Goal: Obtain resource: Download file/media

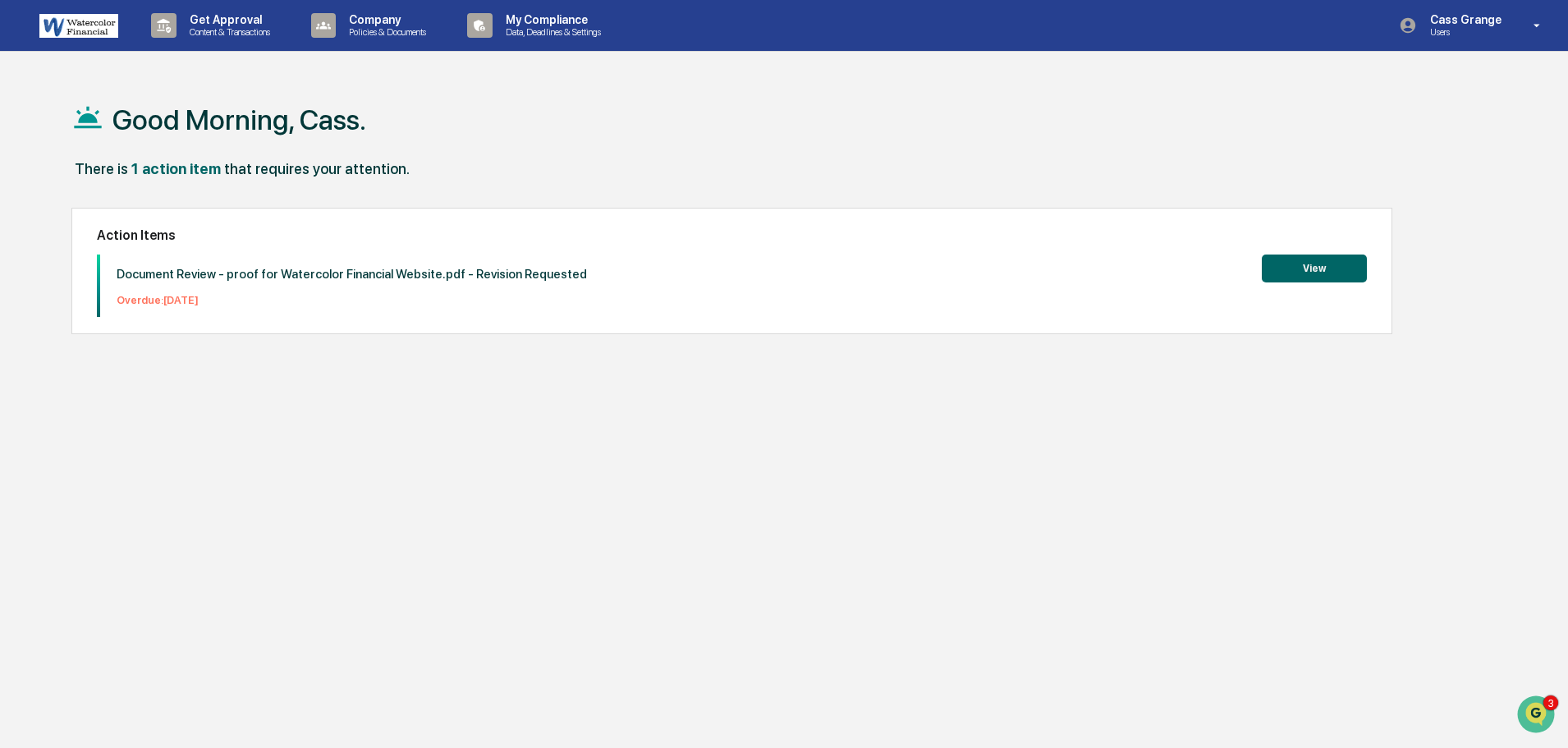
click at [1317, 268] on button "View" at bounding box center [1314, 268] width 105 height 28
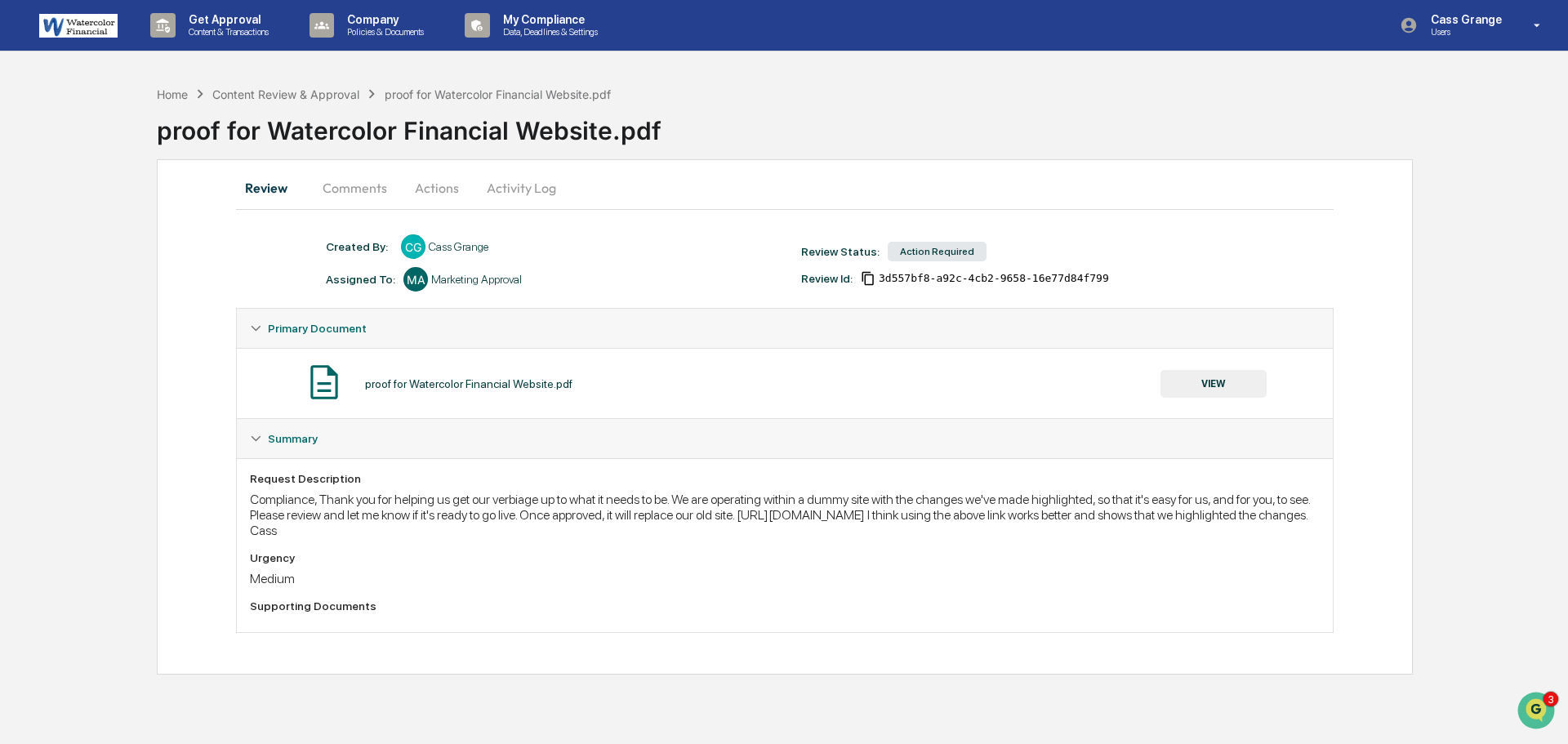
click at [784, 354] on div "proof for Watercolor Financial Website.pdf VIEW" at bounding box center [785, 383] width 1096 height 70
click at [533, 190] on button "Activity Log" at bounding box center [521, 188] width 96 height 40
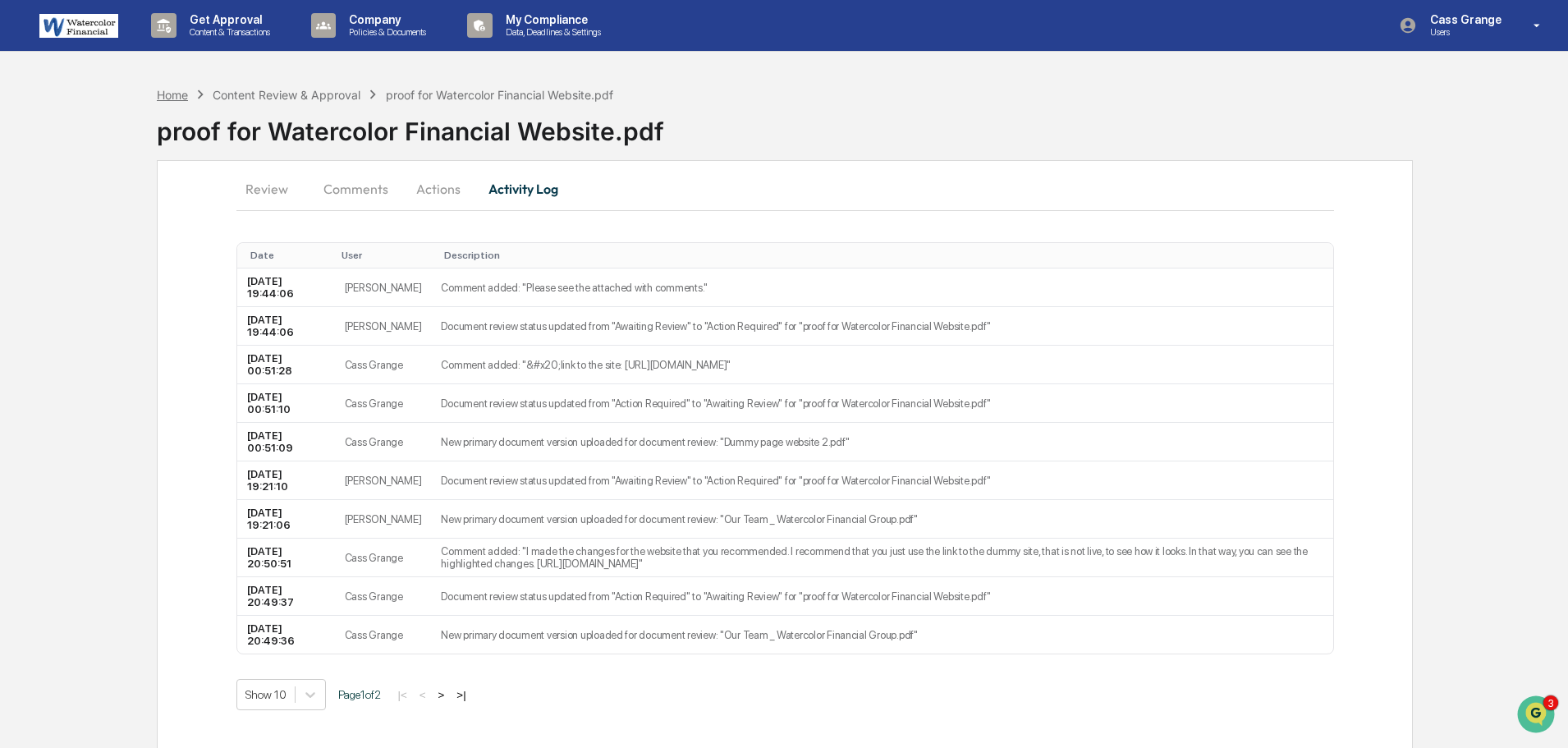
click at [181, 98] on div "Home" at bounding box center [173, 94] width 31 height 14
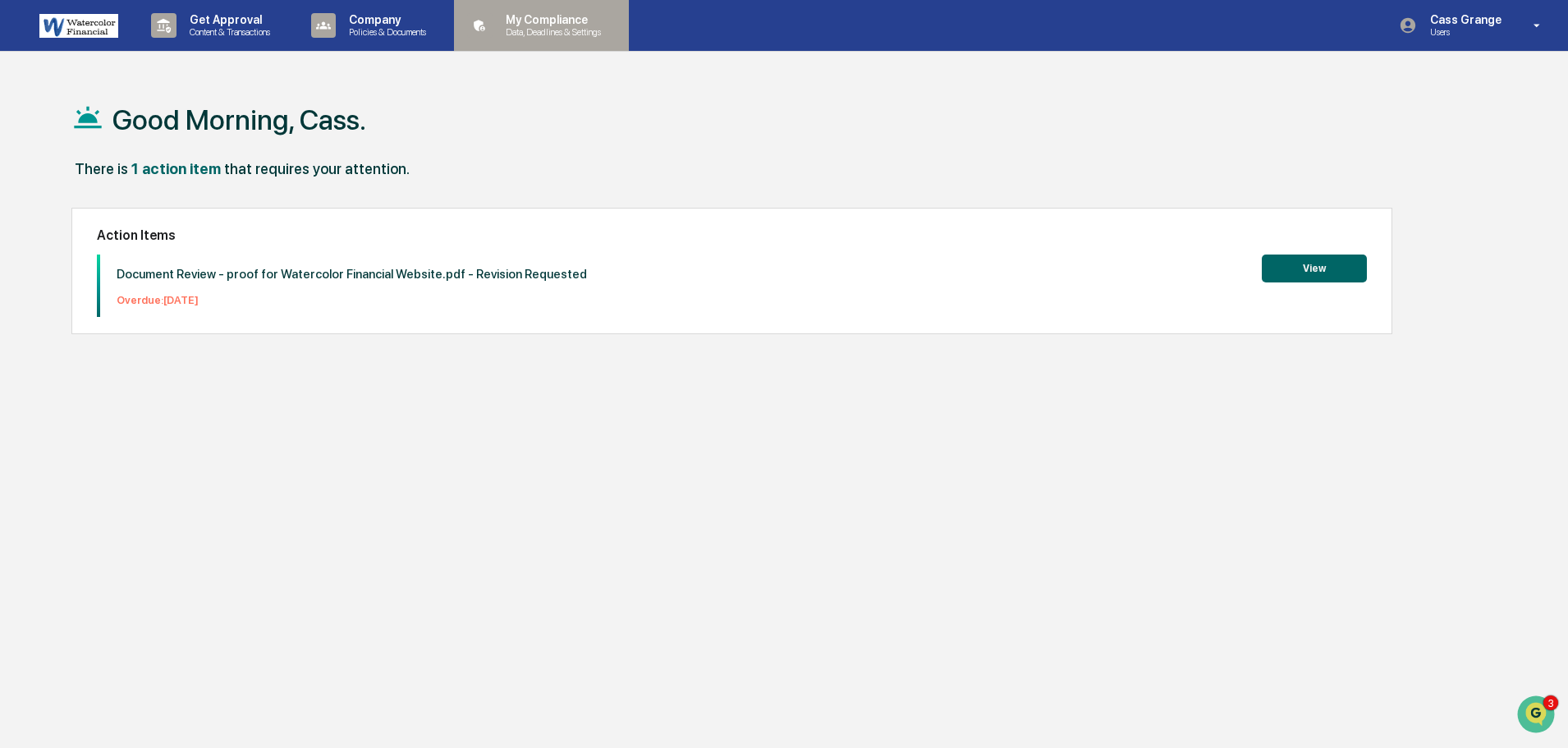
click at [517, 14] on p "My Compliance" at bounding box center [551, 19] width 116 height 13
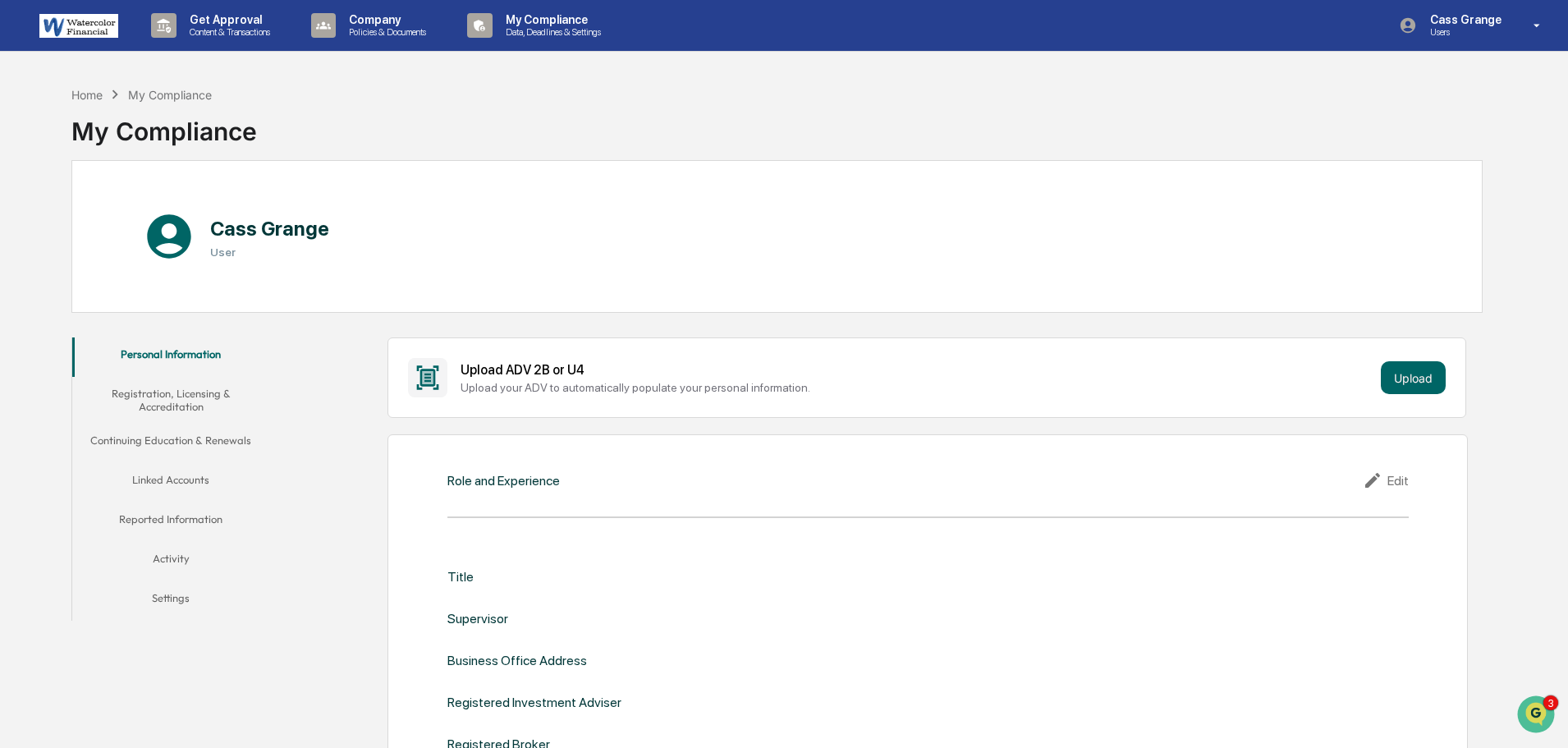
click at [173, 562] on button "Activity" at bounding box center [170, 561] width 197 height 40
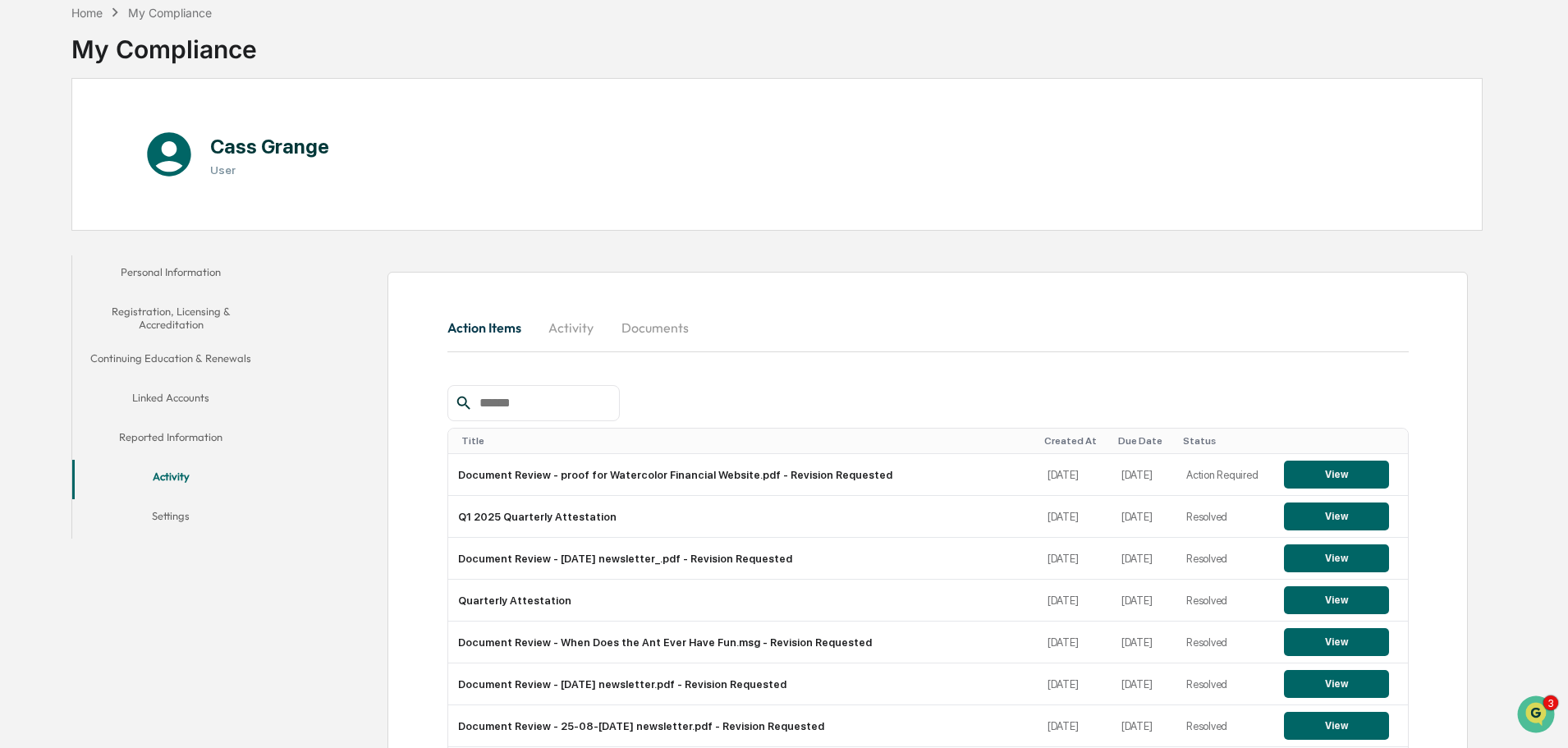
scroll to position [79, 0]
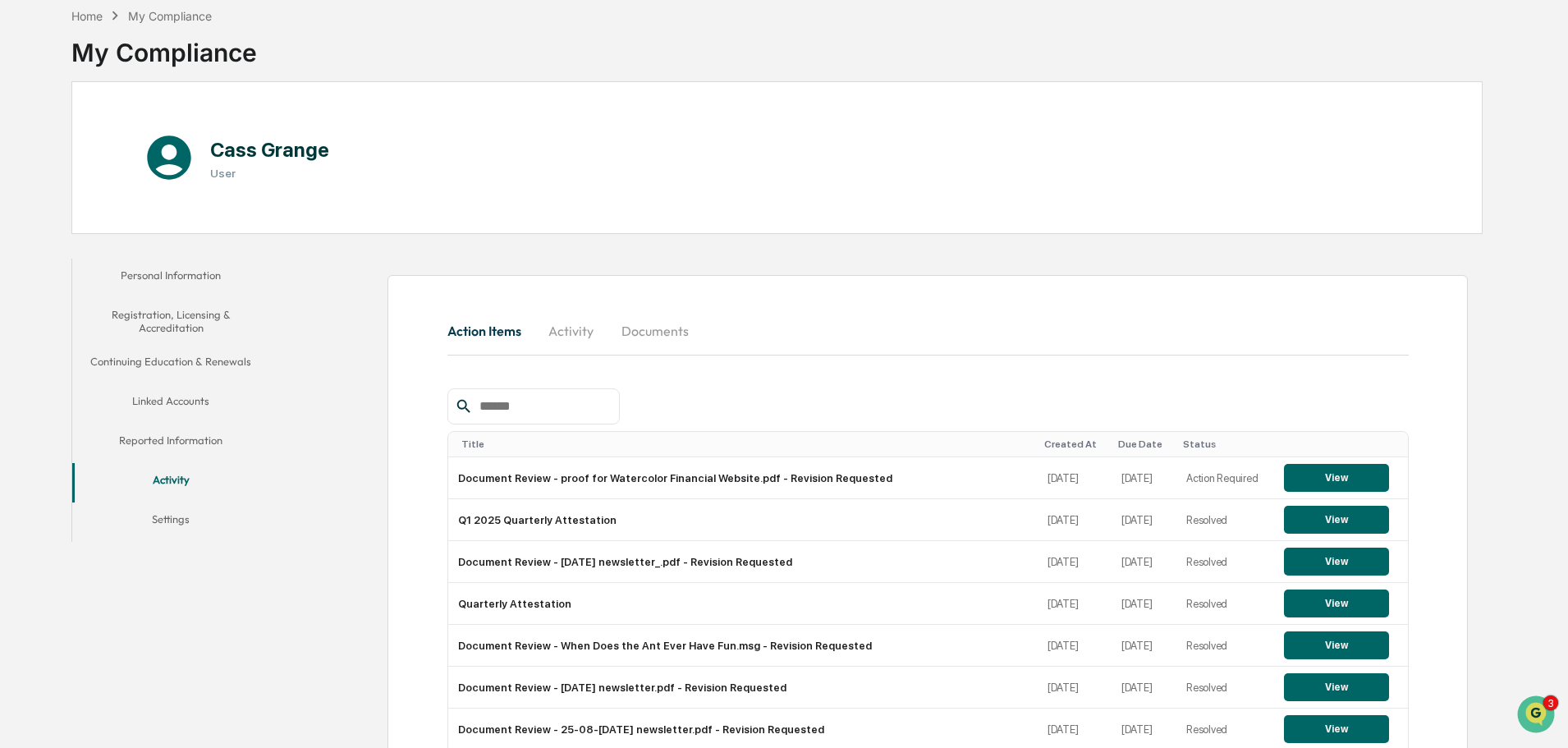
click at [1442, 92] on div "Cass Grange User" at bounding box center [776, 157] width 1411 height 153
click at [1444, 92] on div "Cass Grange User" at bounding box center [776, 157] width 1411 height 153
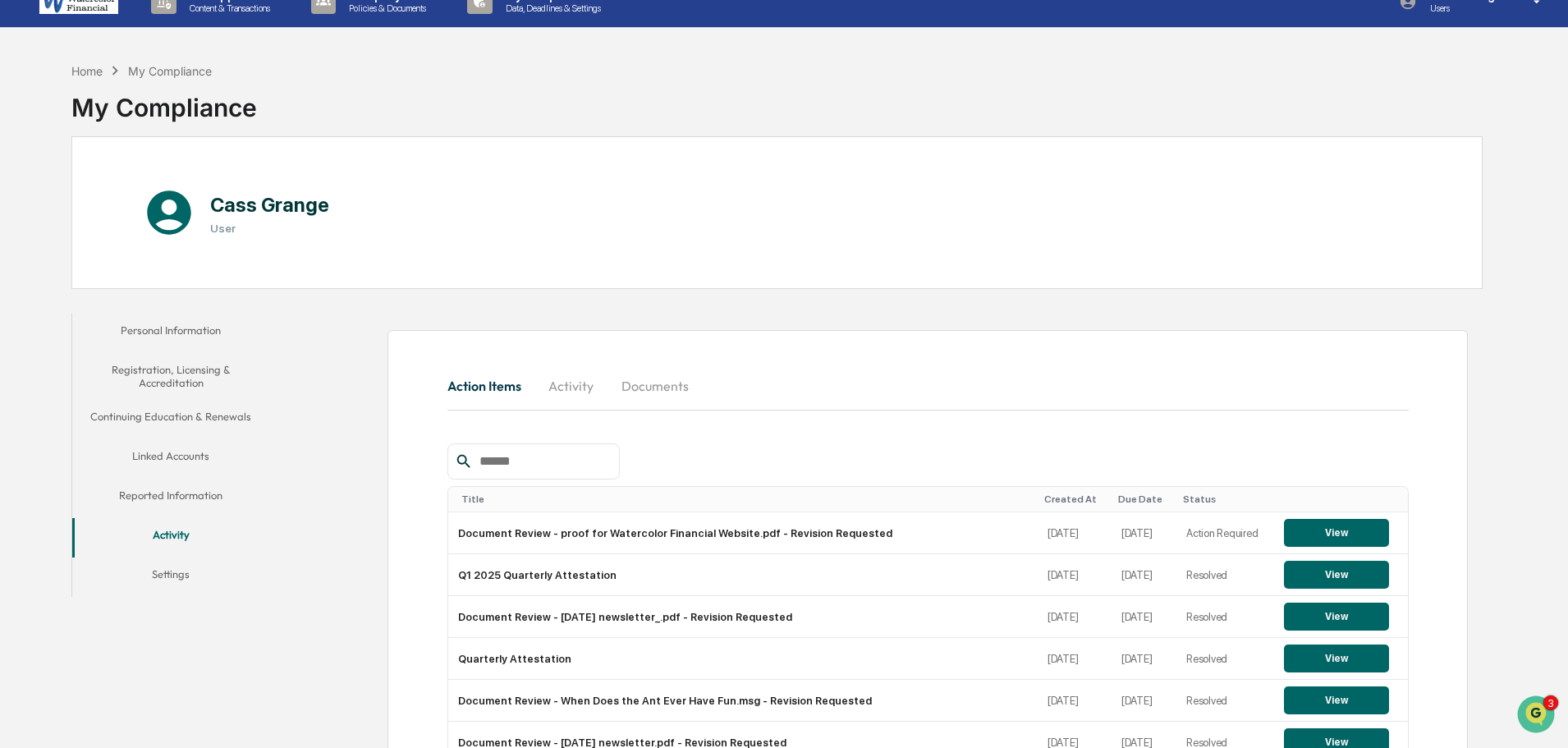
scroll to position [0, 0]
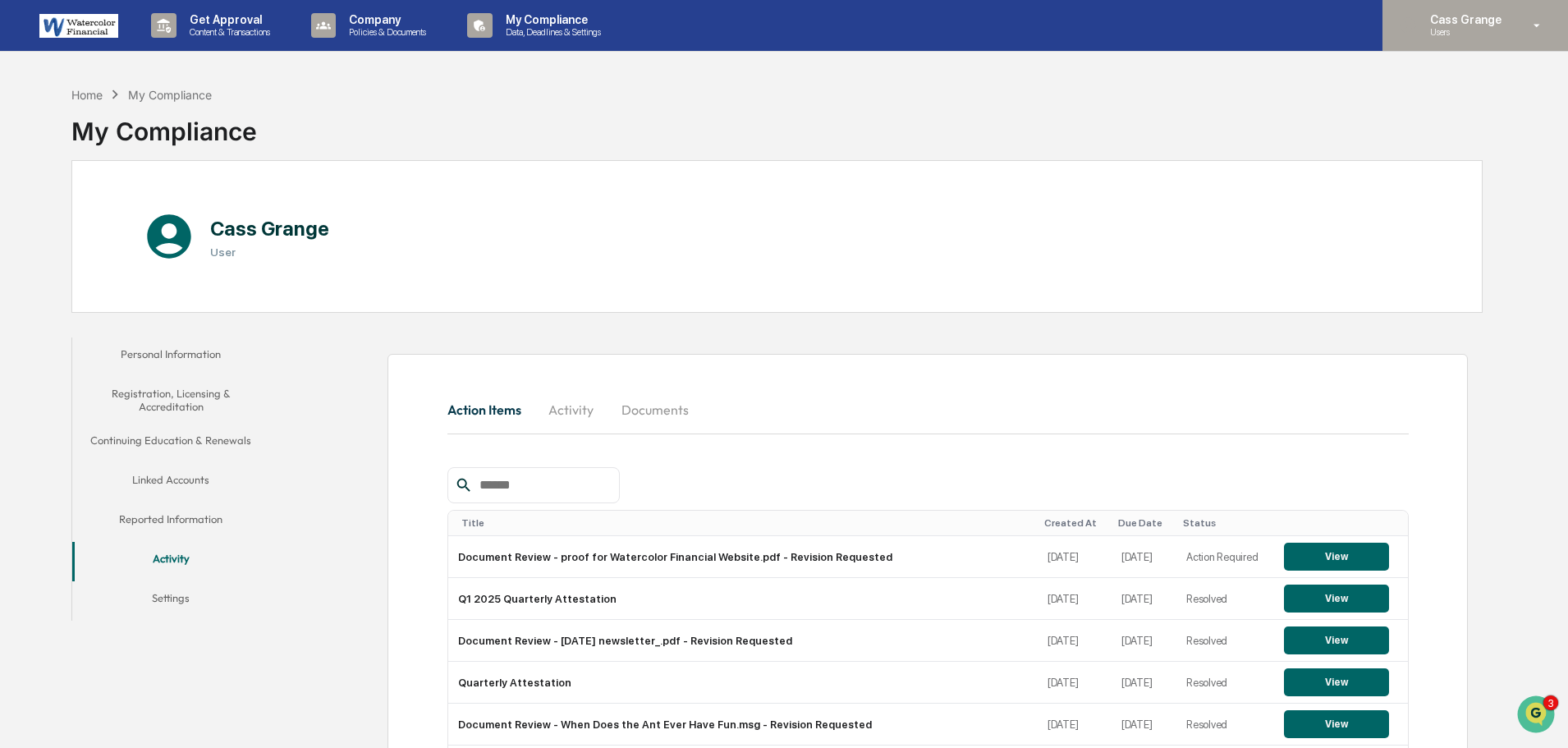
click at [1480, 18] on p "Cass Grange" at bounding box center [1463, 19] width 92 height 13
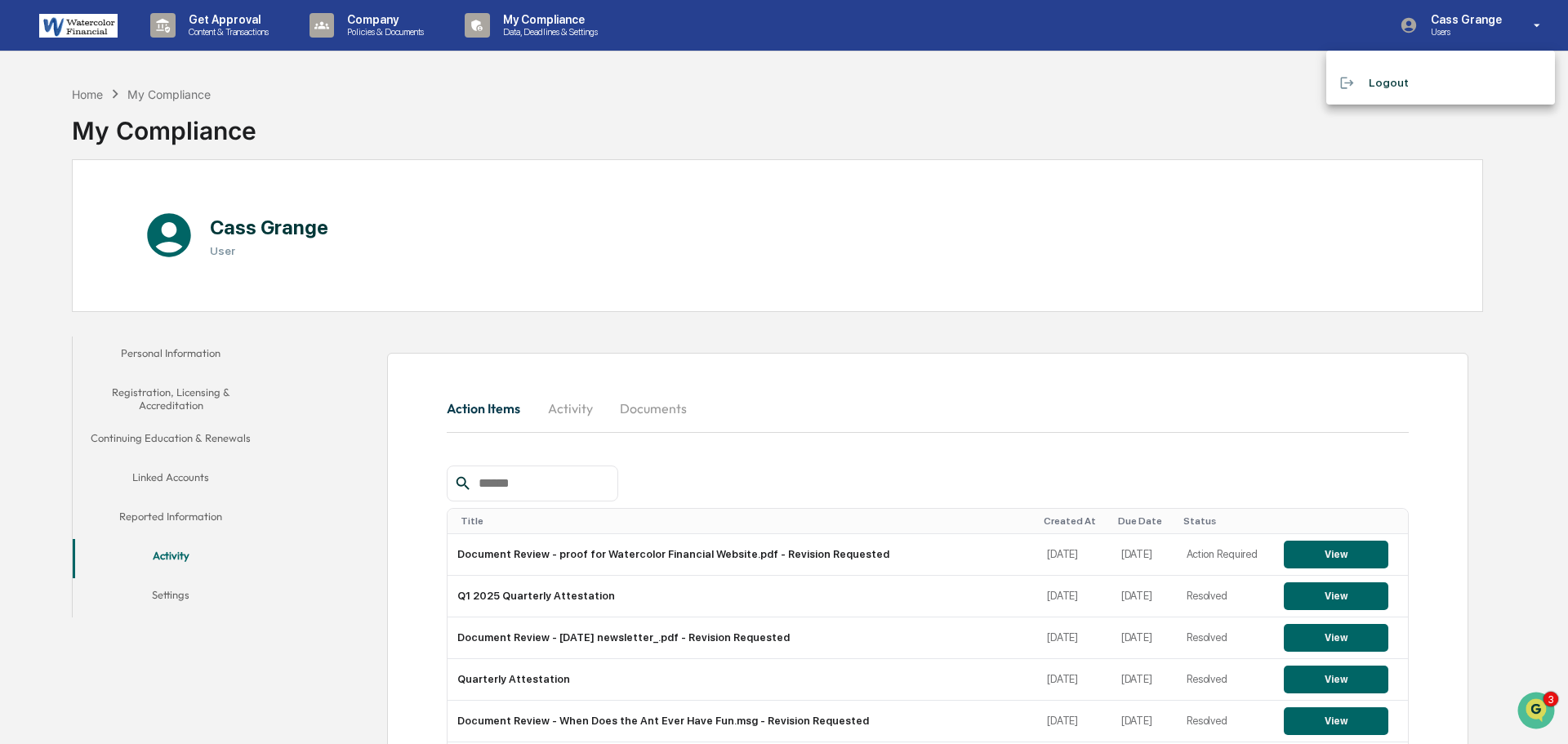
click at [577, 411] on div at bounding box center [784, 372] width 1568 height 744
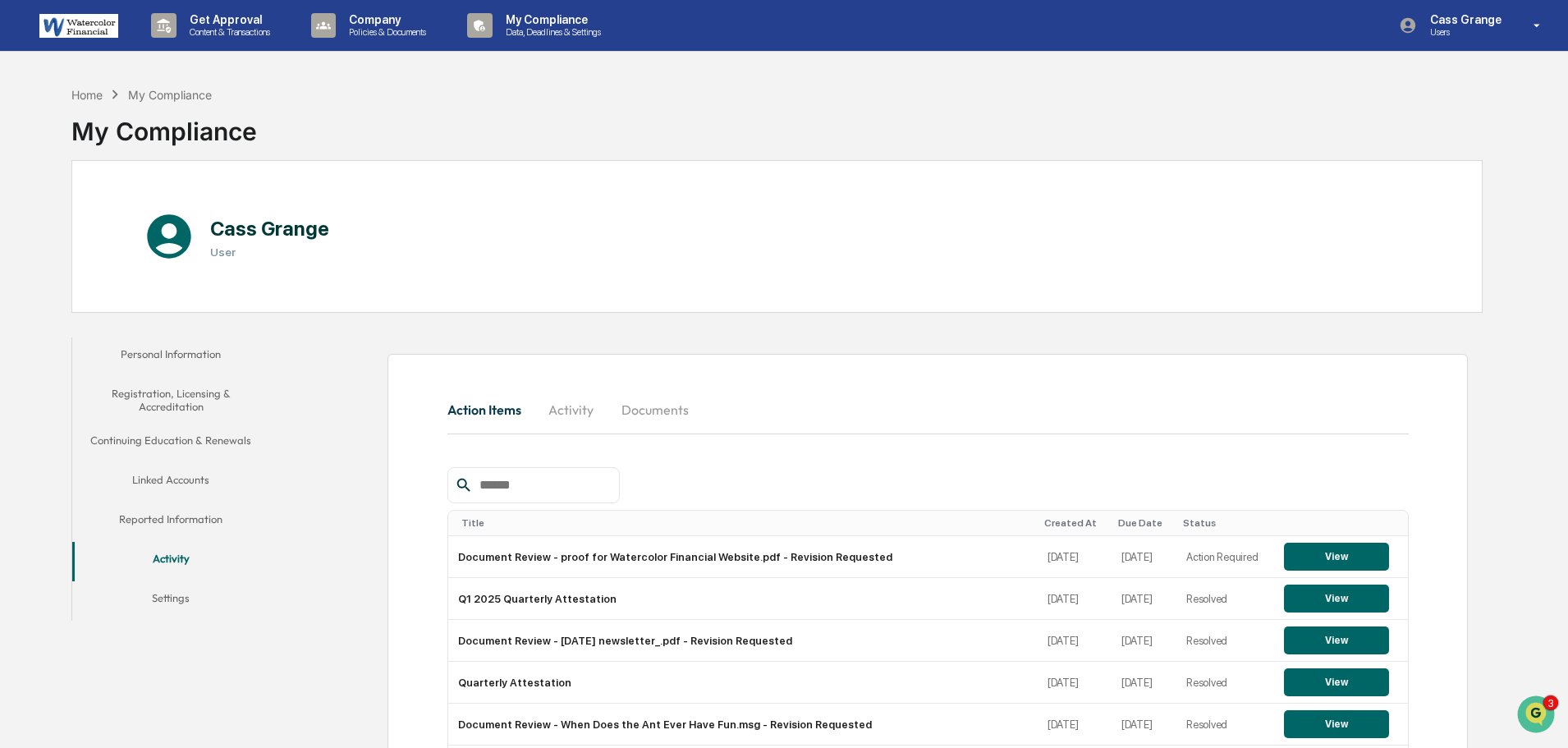
click at [569, 408] on button "Activity" at bounding box center [571, 410] width 74 height 40
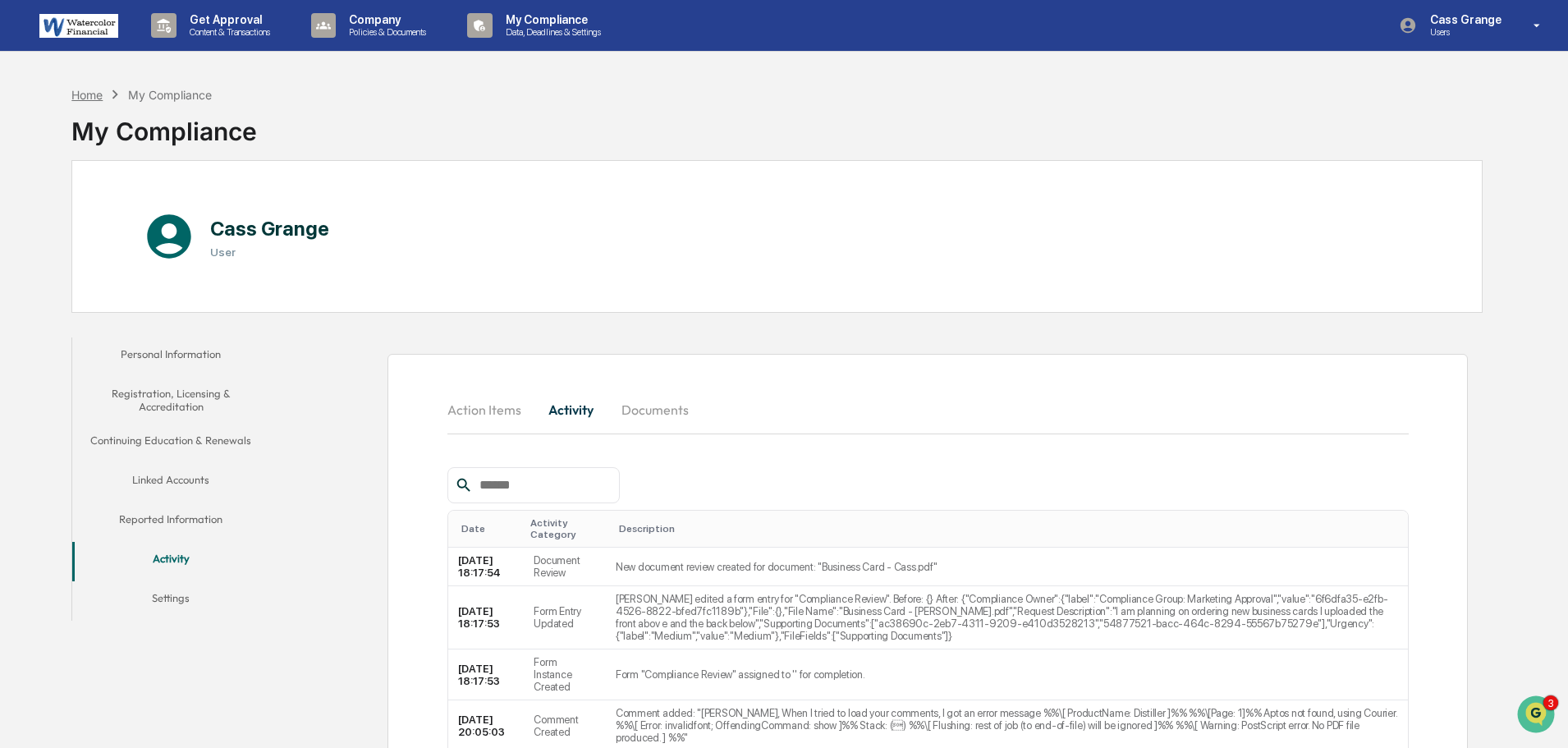
click at [87, 96] on div "Home" at bounding box center [87, 94] width 31 height 14
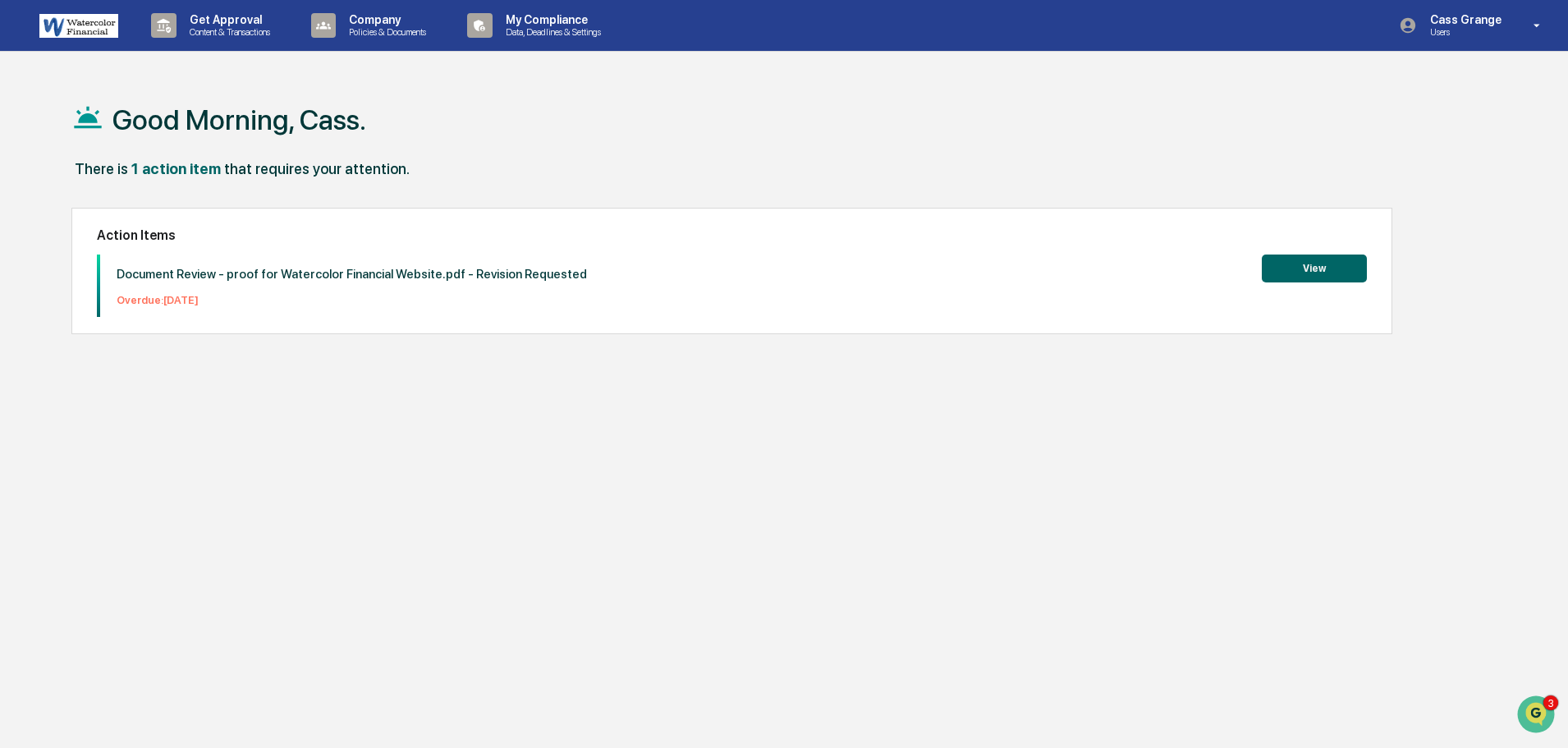
click at [1317, 274] on button "View" at bounding box center [1314, 268] width 105 height 28
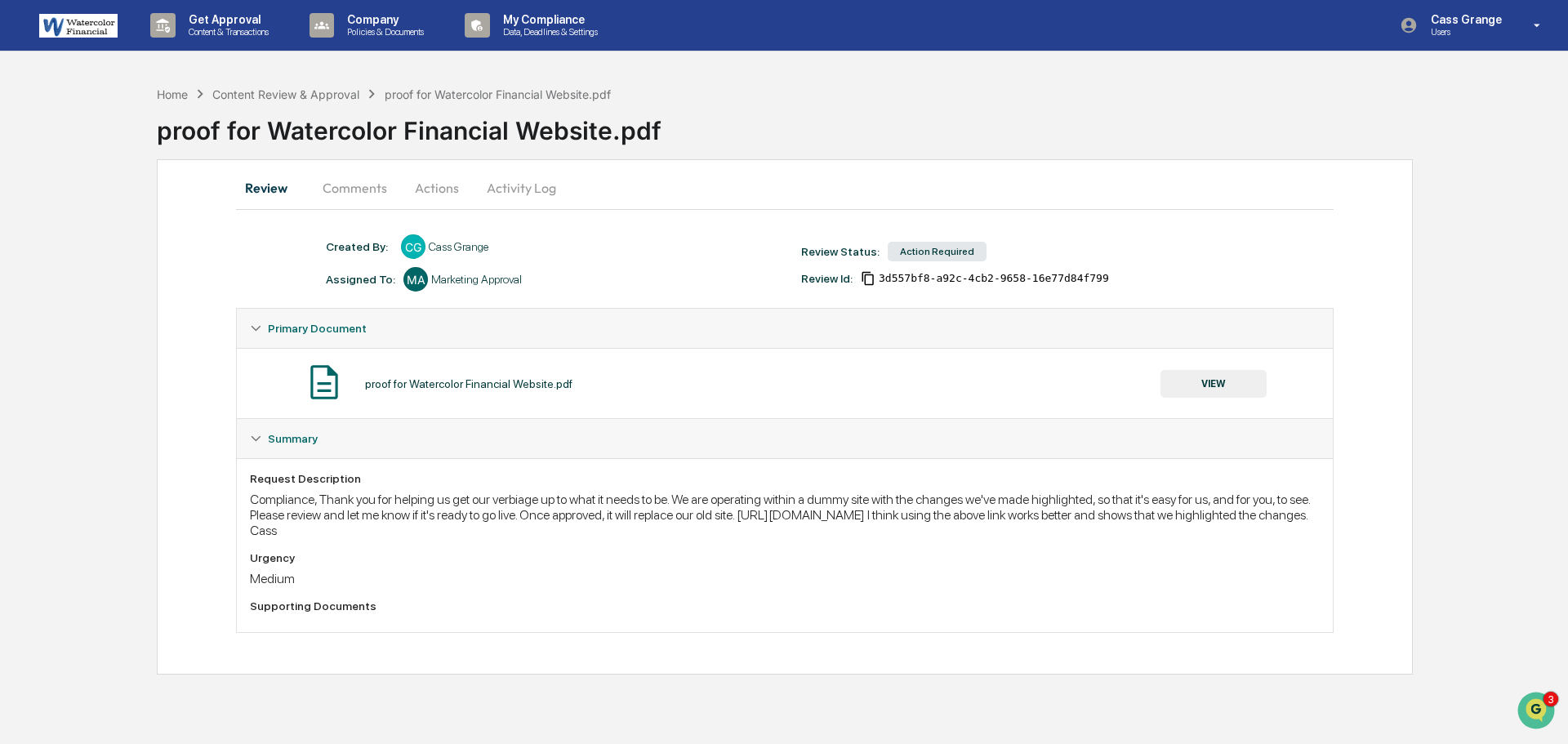
click at [350, 191] on button "Comments" at bounding box center [355, 188] width 91 height 40
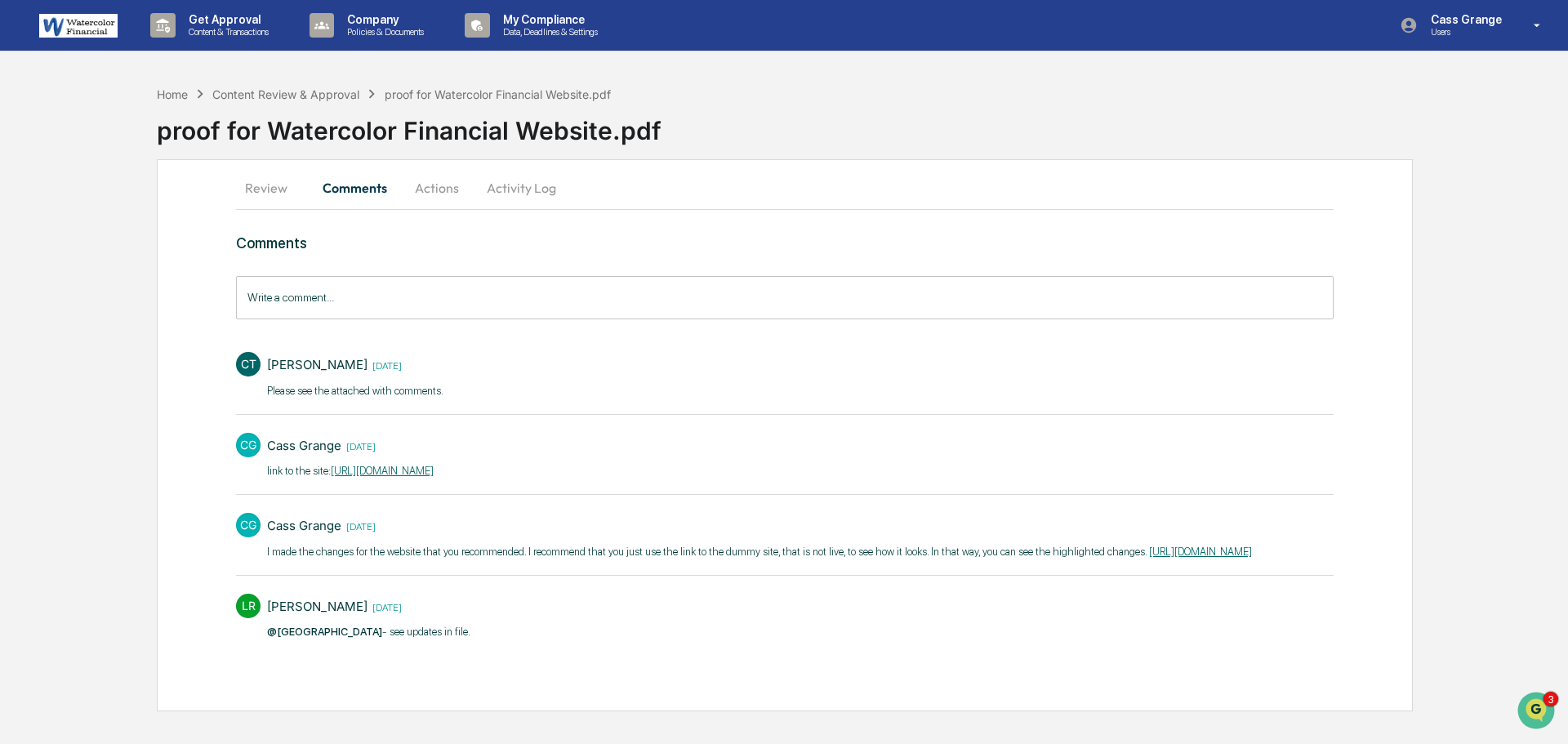
click at [272, 189] on button "Review" at bounding box center [273, 188] width 74 height 40
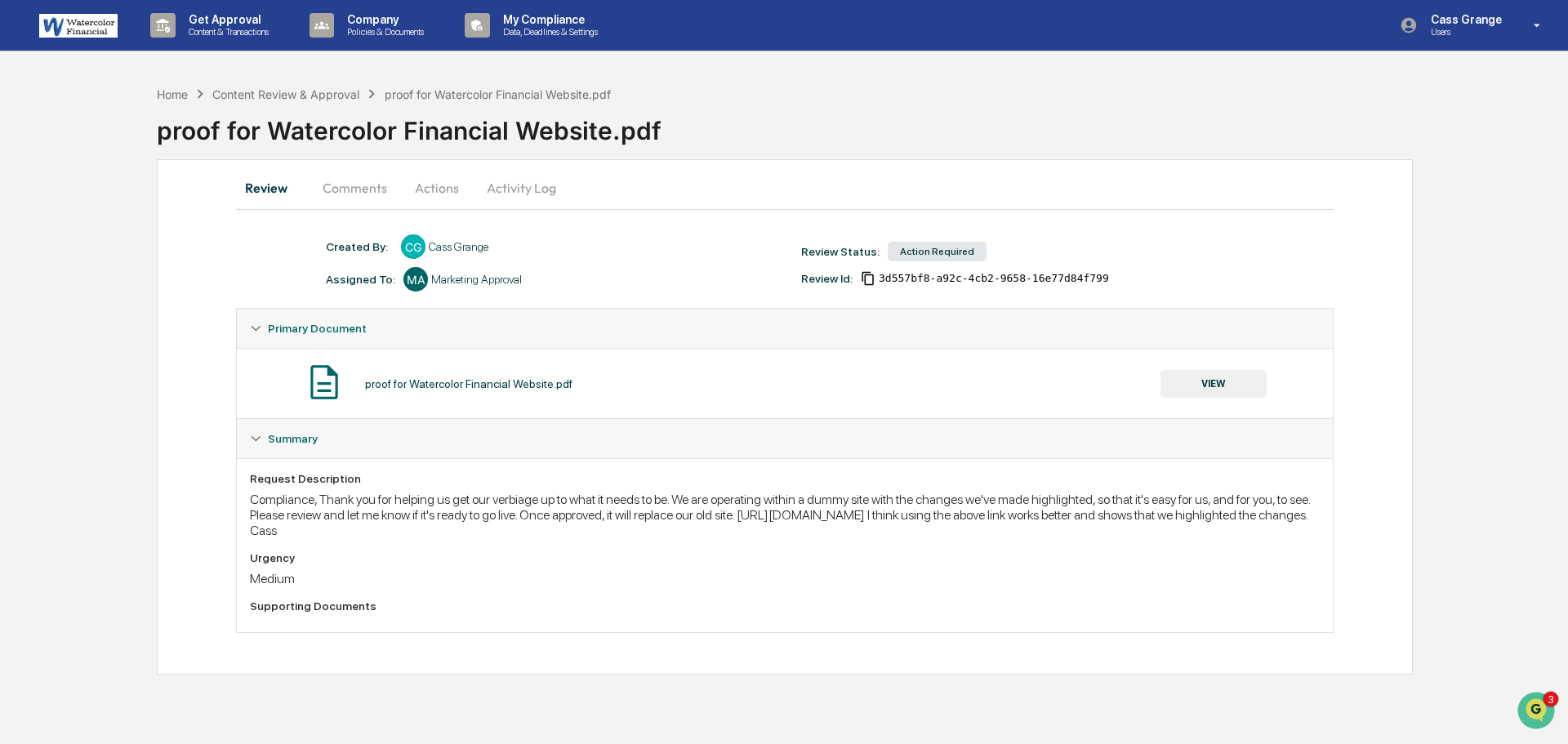
click at [1227, 383] on button "VIEW" at bounding box center [1213, 383] width 106 height 28
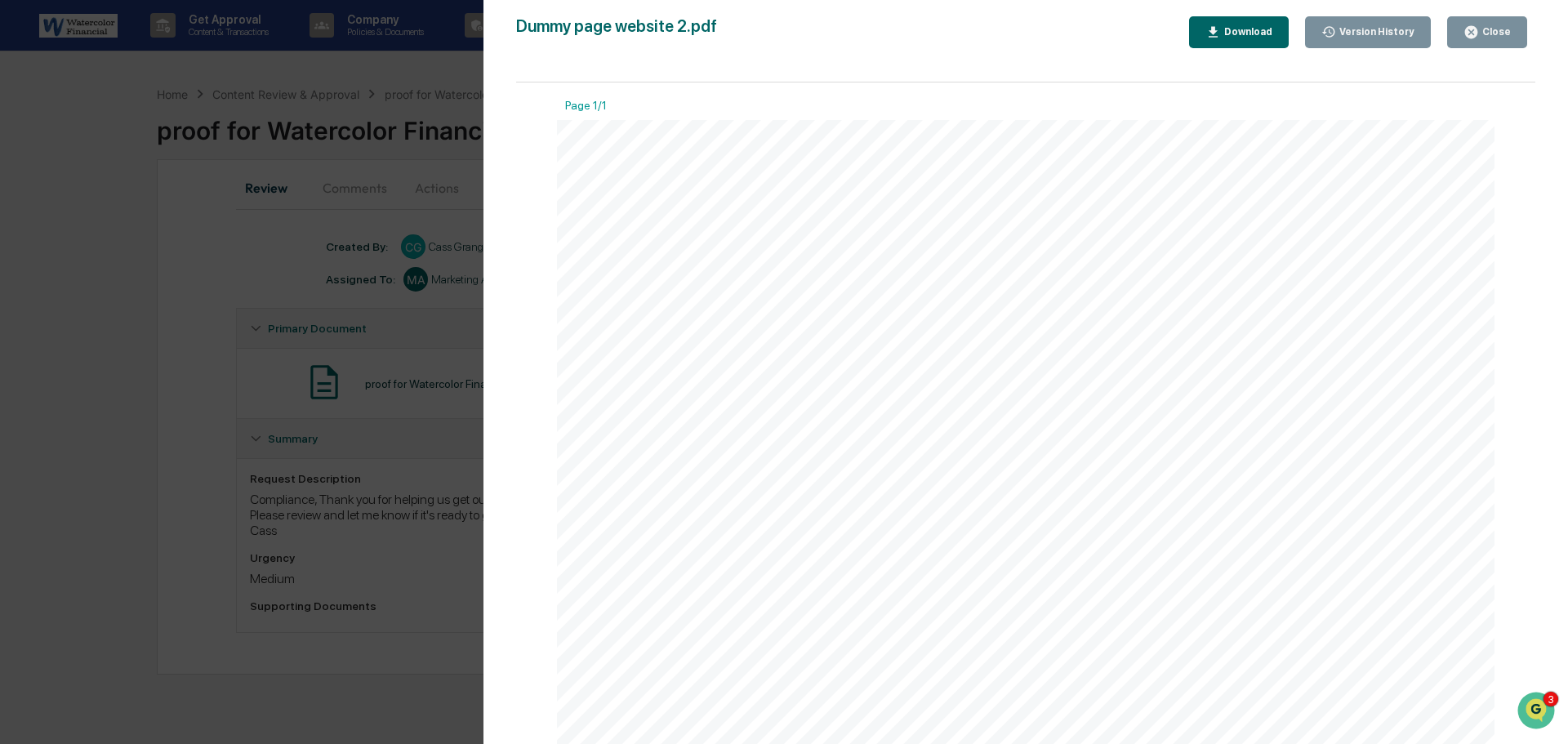
drag, startPoint x: 1527, startPoint y: 213, endPoint x: 1535, endPoint y: 335, distance: 122.3
click at [1535, 335] on div "Page 1/1" at bounding box center [1025, 421] width 1020 height 678
click at [1257, 35] on div "Download" at bounding box center [1247, 31] width 52 height 11
click at [1482, 19] on button "Close" at bounding box center [1487, 32] width 80 height 32
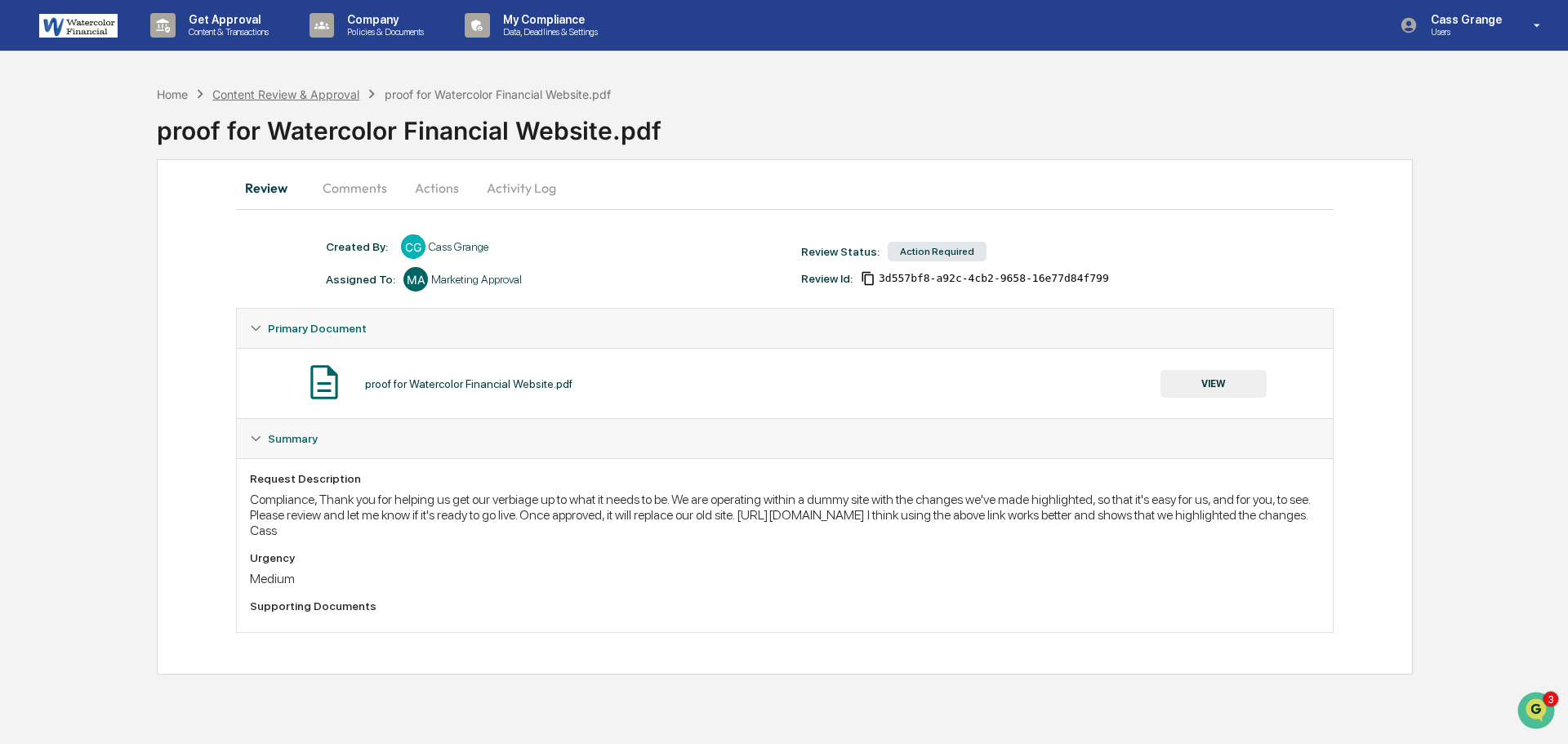
click at [328, 98] on div "Content Review & Approval" at bounding box center [286, 94] width 147 height 14
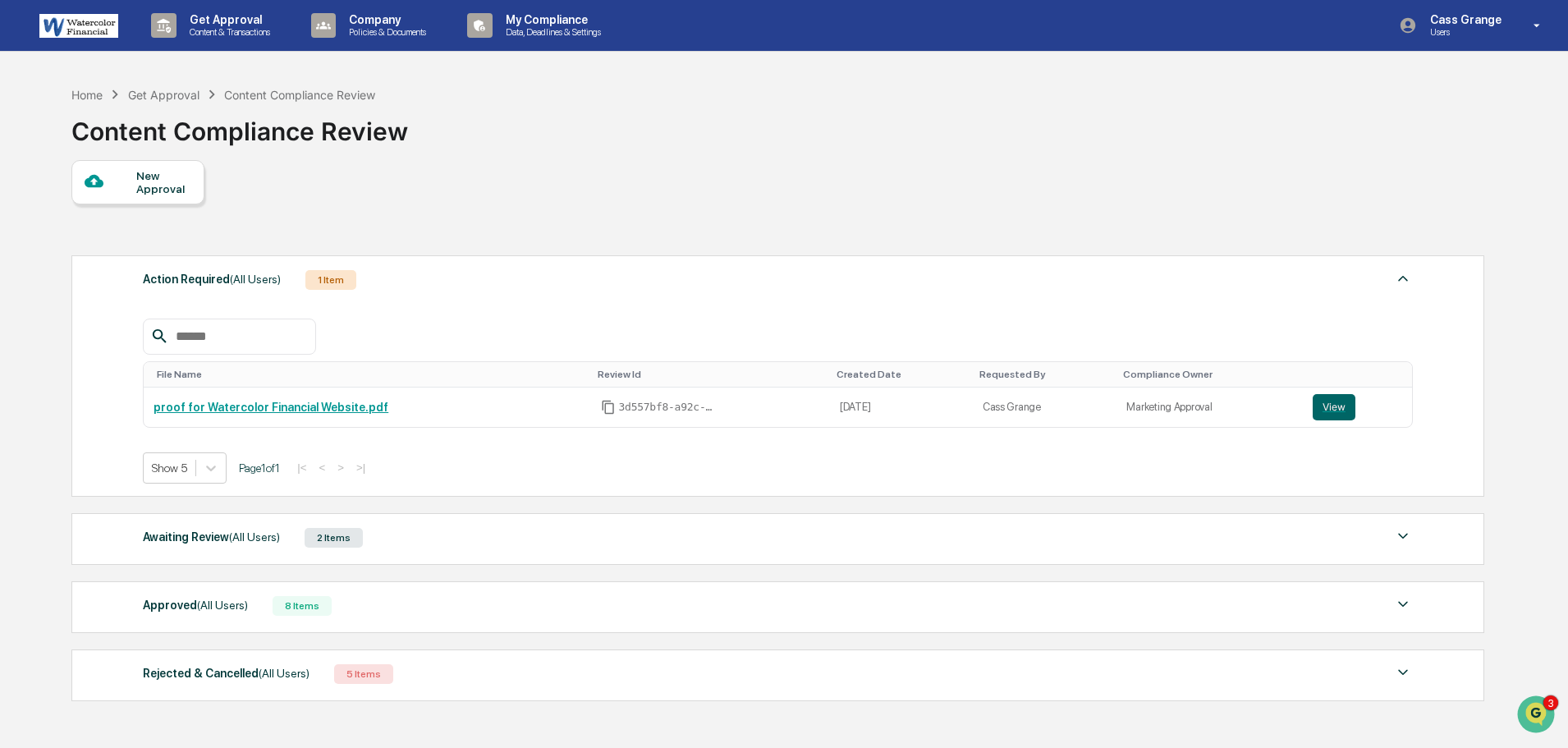
click at [198, 540] on div "Awaiting Review (All Users)" at bounding box center [212, 536] width 137 height 21
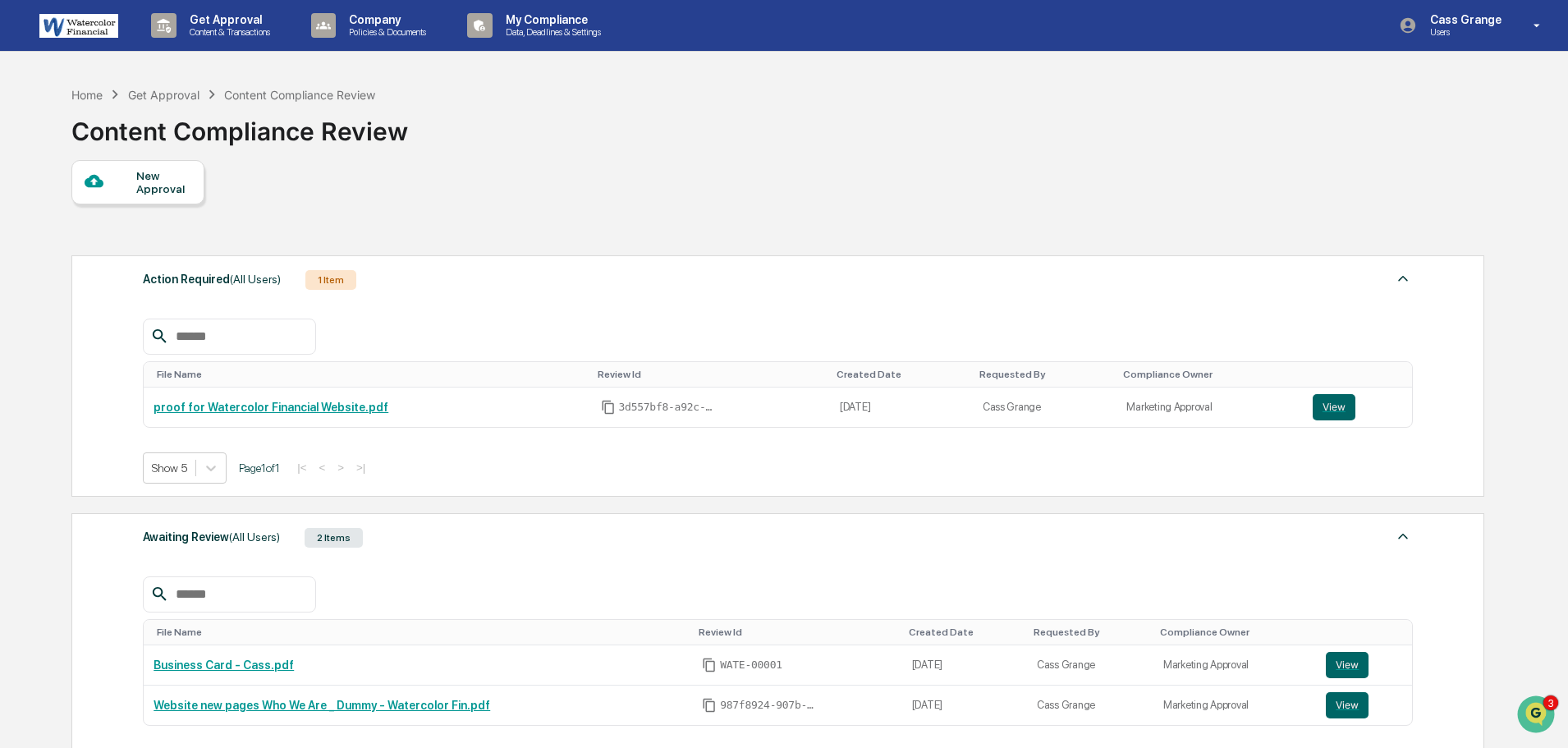
drag, startPoint x: 1567, startPoint y: 335, endPoint x: 1567, endPoint y: 377, distance: 42.0
click at [1567, 377] on div "Get Approval Content & Transactions Company Policies & Documents My Compliance …" at bounding box center [784, 540] width 1568 height 1080
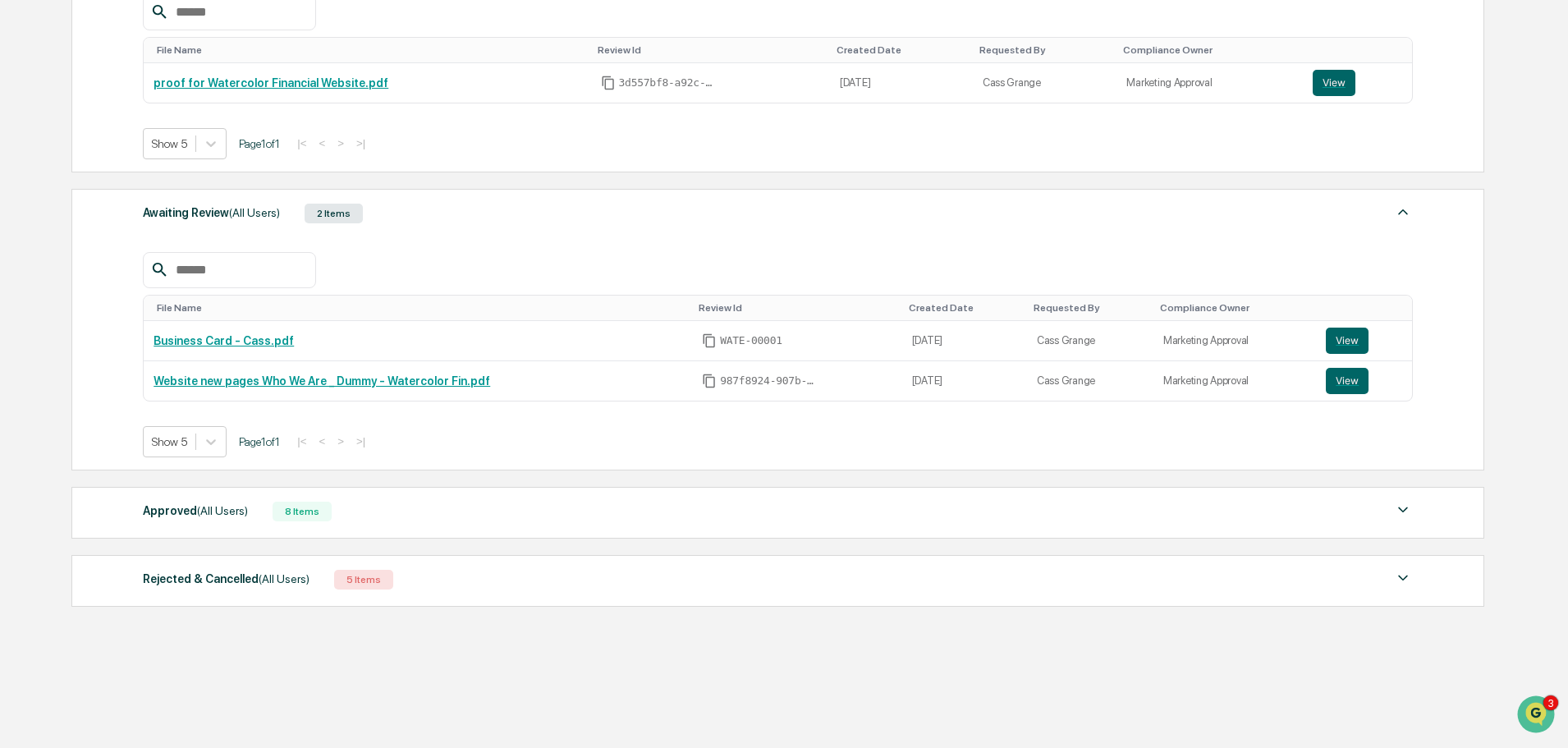
scroll to position [332, 0]
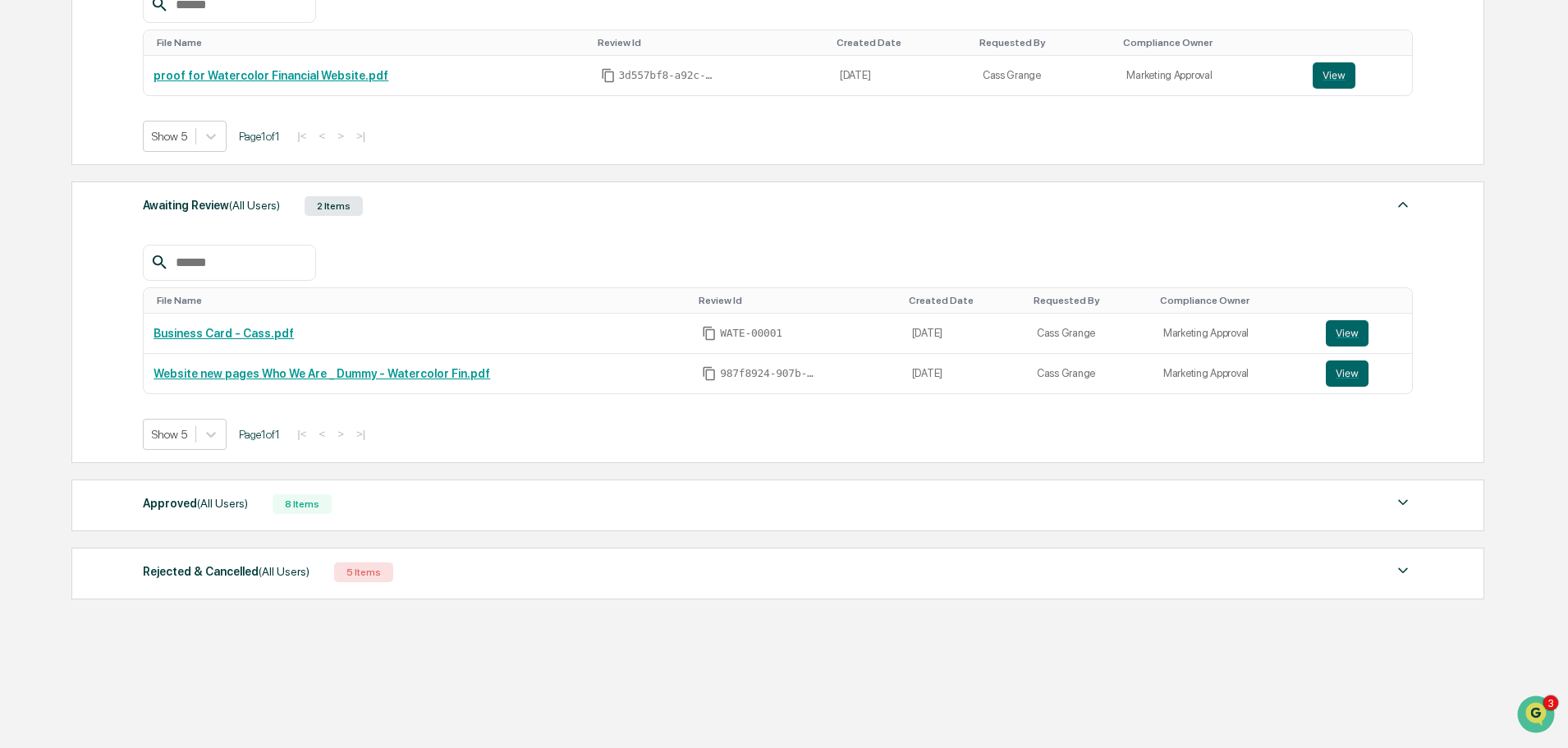
click at [291, 501] on div "8 Items" at bounding box center [302, 504] width 59 height 19
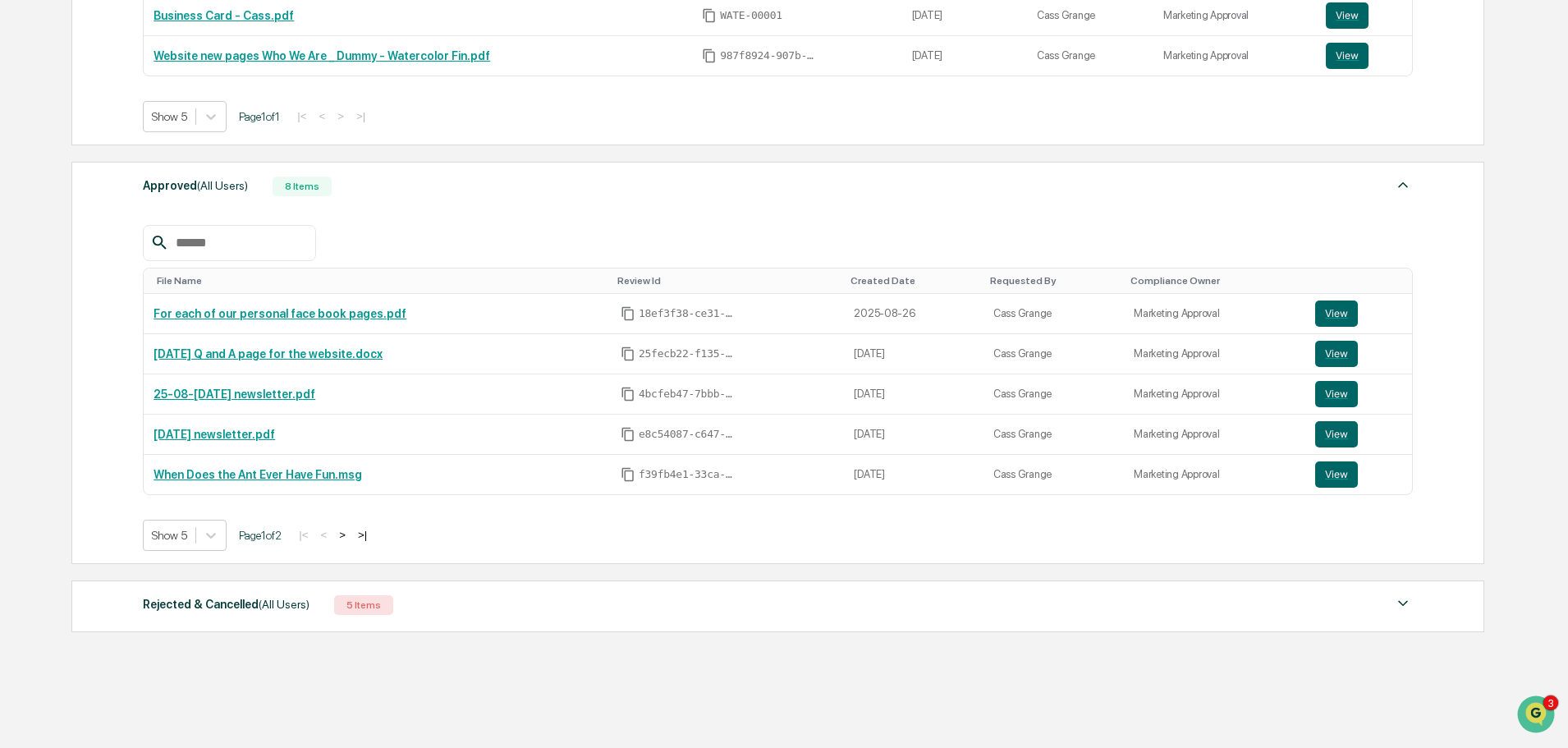
scroll to position [682, 0]
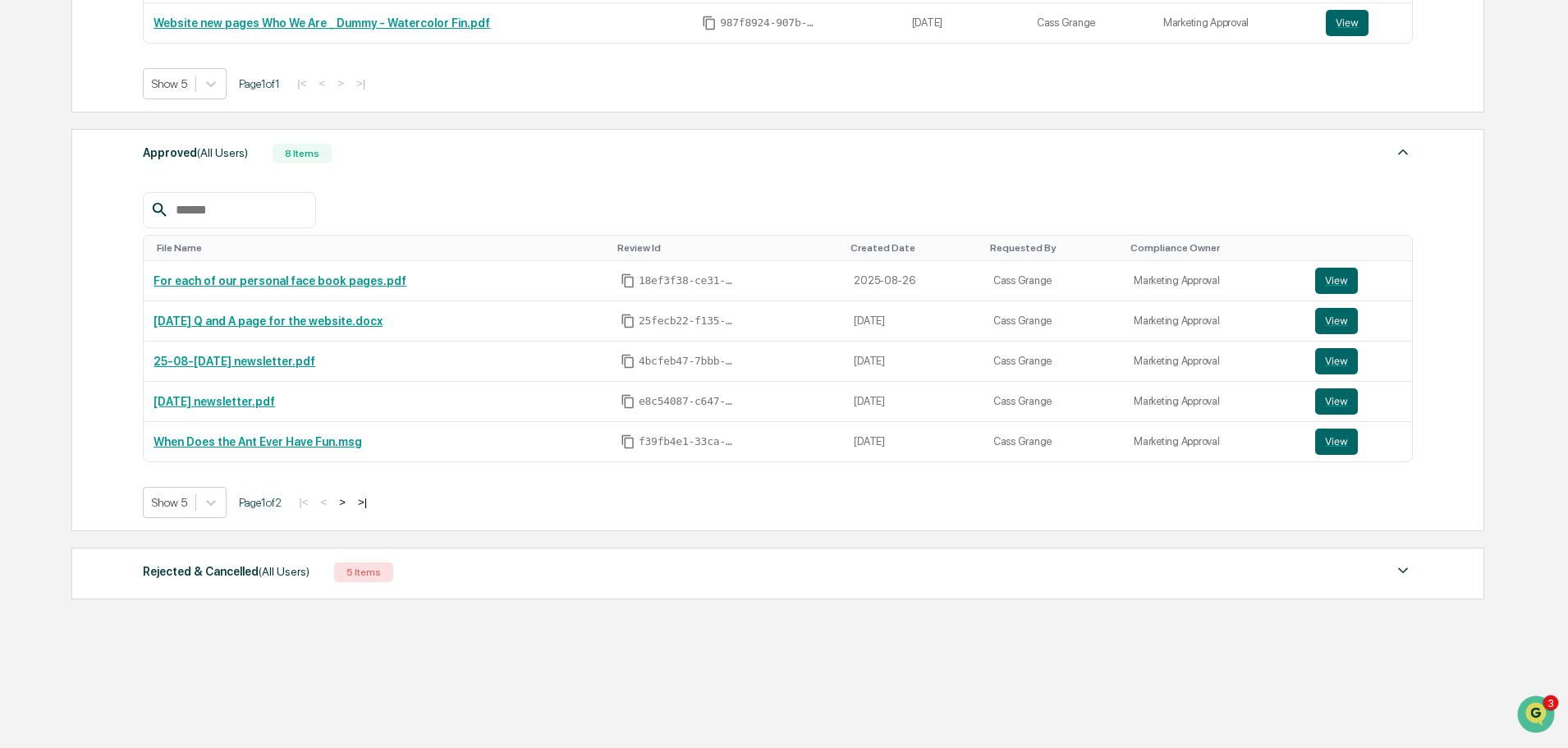
click at [246, 571] on div "Rejected & Cancelled (All Users)" at bounding box center [226, 571] width 166 height 21
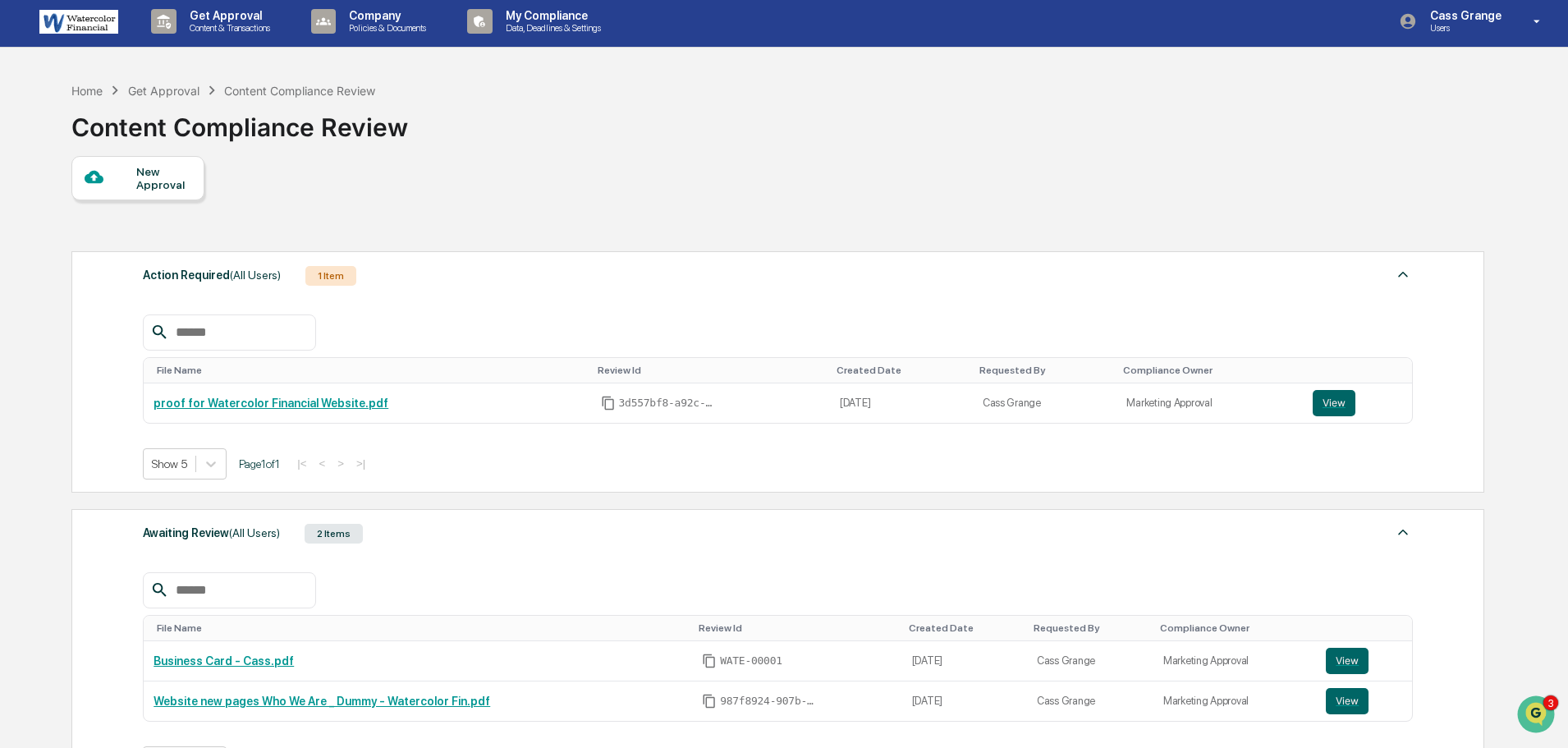
scroll to position [0, 0]
